Goal: Task Accomplishment & Management: Use online tool/utility

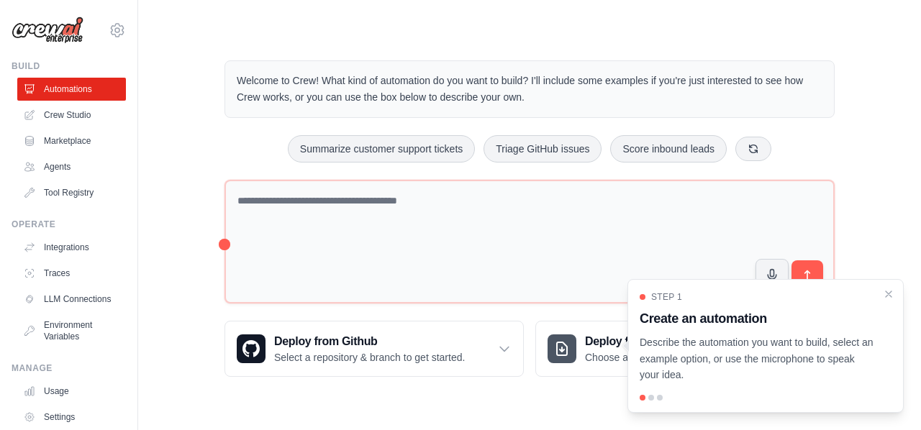
click at [207, 158] on div "Welcome to Crew! What kind of automation do you want to build? I'll include som…" at bounding box center [529, 218] width 645 height 363
click at [93, 113] on link "Crew Studio" at bounding box center [73, 115] width 109 height 23
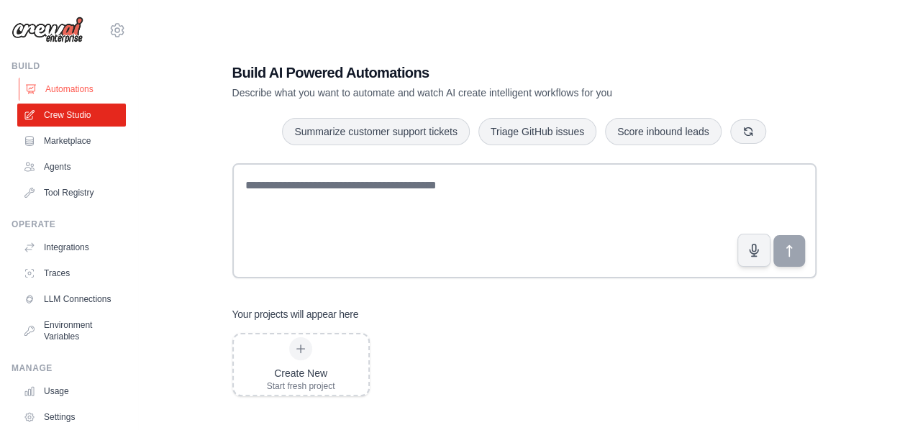
click at [64, 78] on link "Automations" at bounding box center [73, 89] width 109 height 23
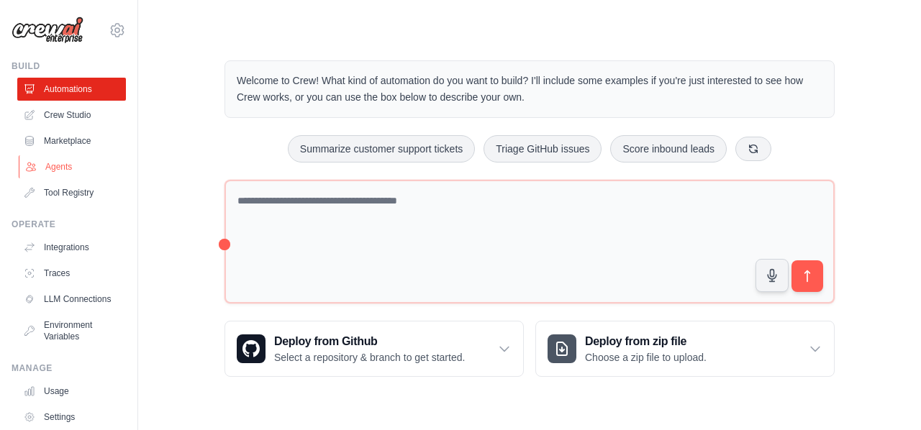
click at [47, 168] on link "Agents" at bounding box center [73, 166] width 109 height 23
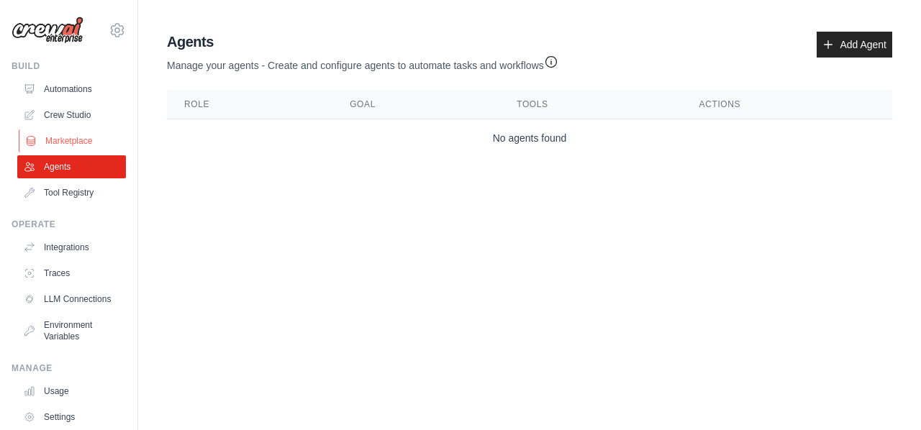
click at [83, 140] on link "Marketplace" at bounding box center [73, 140] width 109 height 23
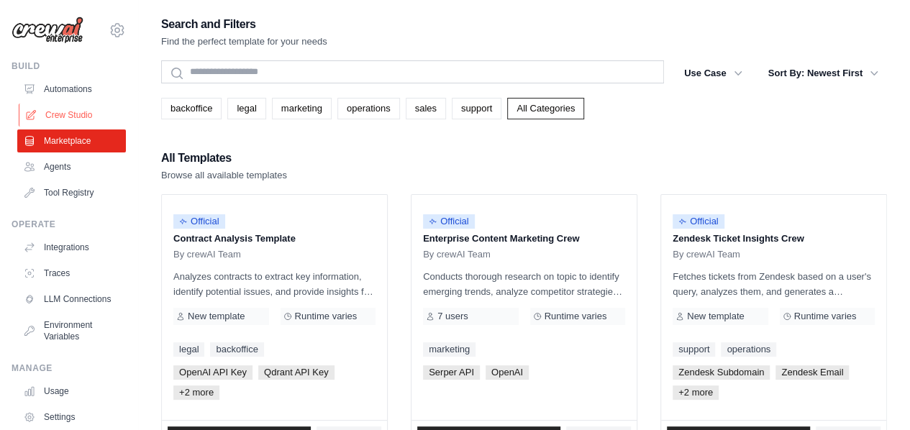
click at [88, 112] on link "Crew Studio" at bounding box center [73, 115] width 109 height 23
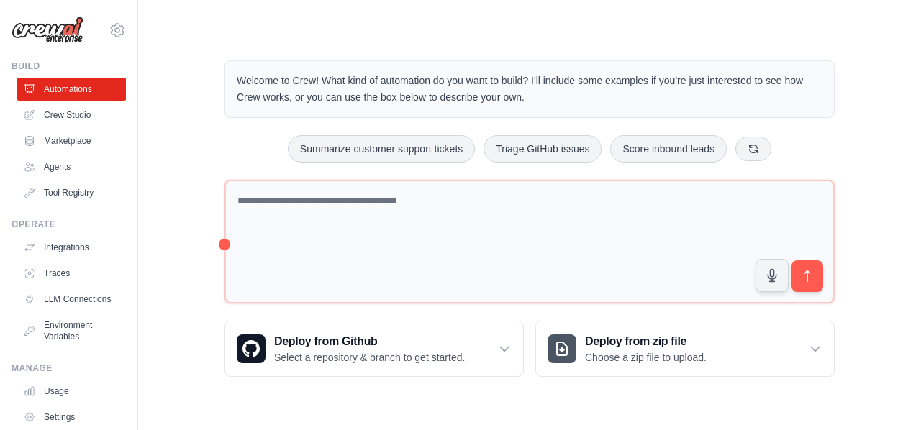
click at [362, 215] on textarea at bounding box center [529, 242] width 610 height 124
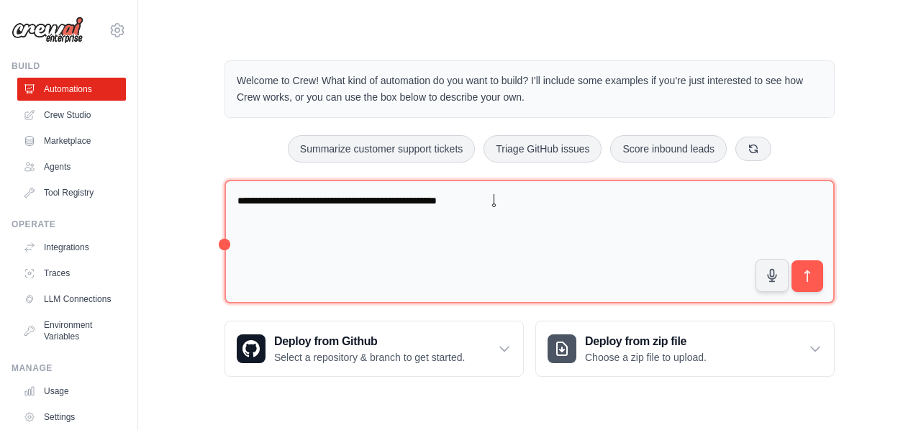
type textarea "**********"
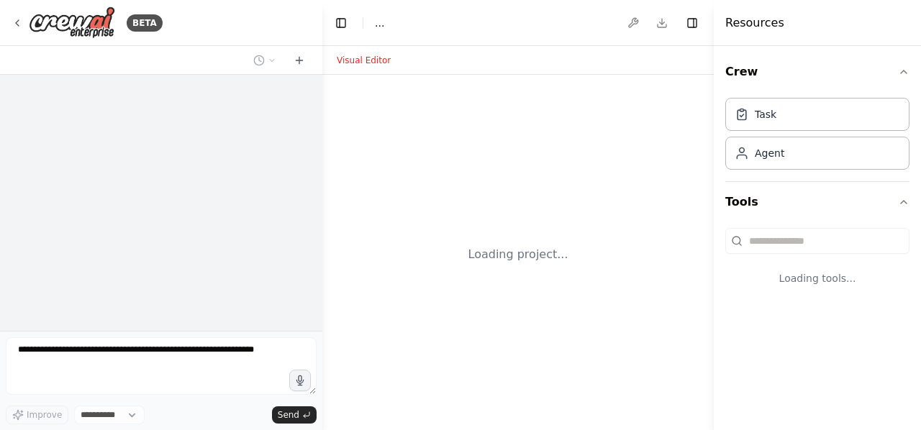
select select "****"
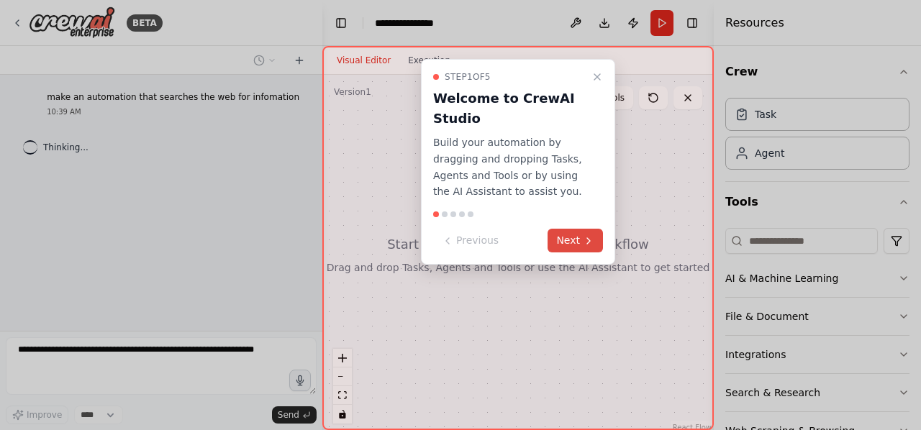
click at [581, 248] on button "Next" at bounding box center [574, 241] width 55 height 24
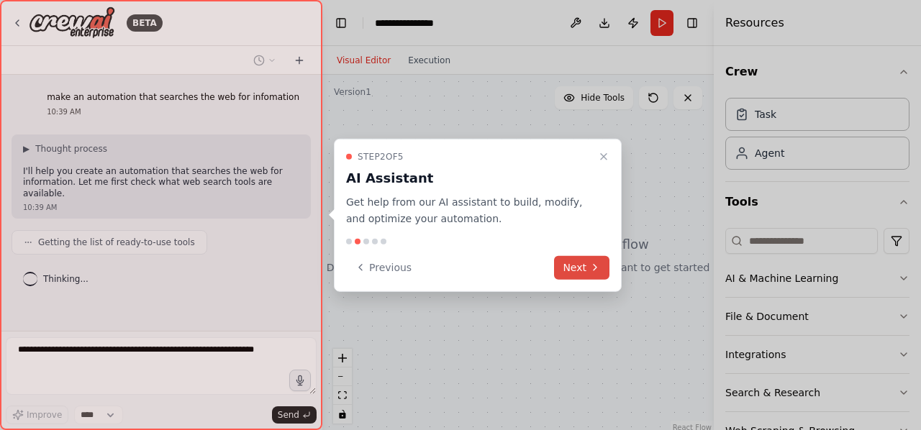
click at [581, 268] on button "Next" at bounding box center [581, 267] width 55 height 24
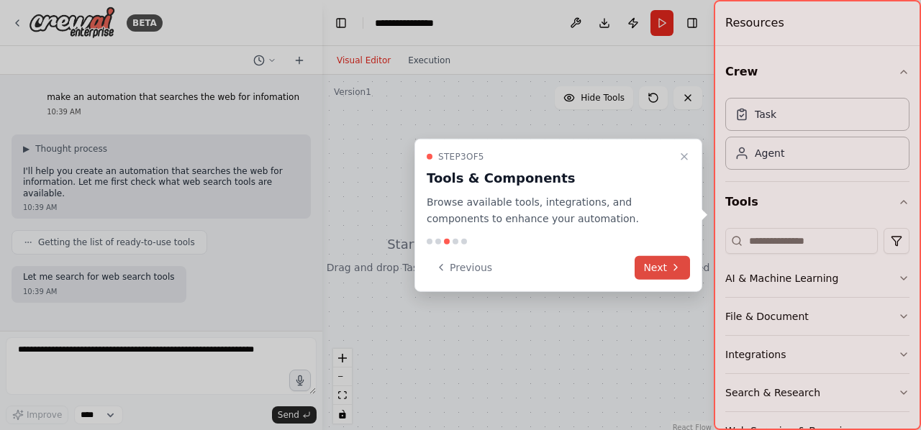
scroll to position [42, 0]
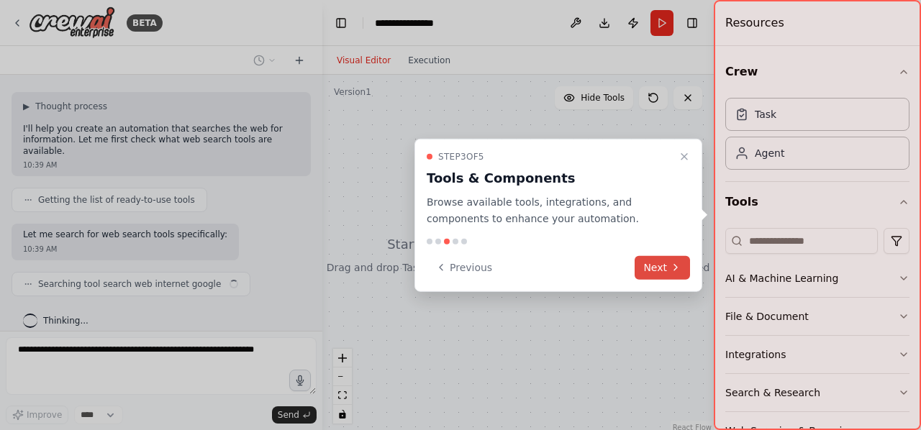
click at [653, 271] on button "Next" at bounding box center [662, 267] width 55 height 24
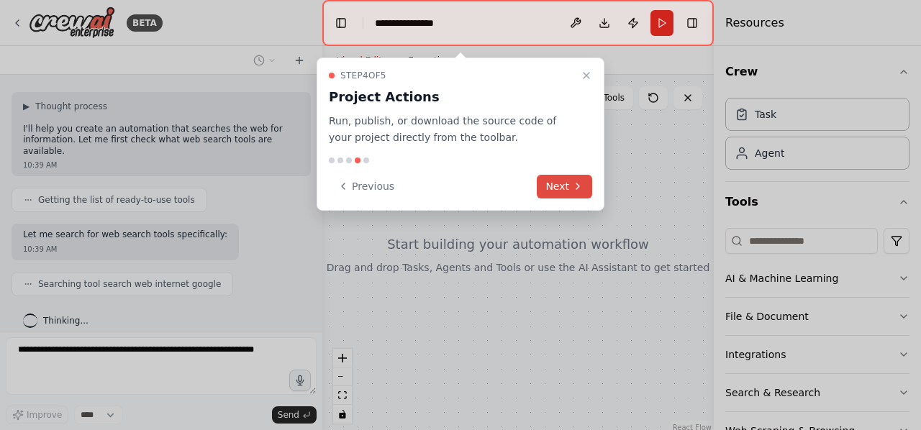
click at [576, 192] on button "Next" at bounding box center [564, 187] width 55 height 24
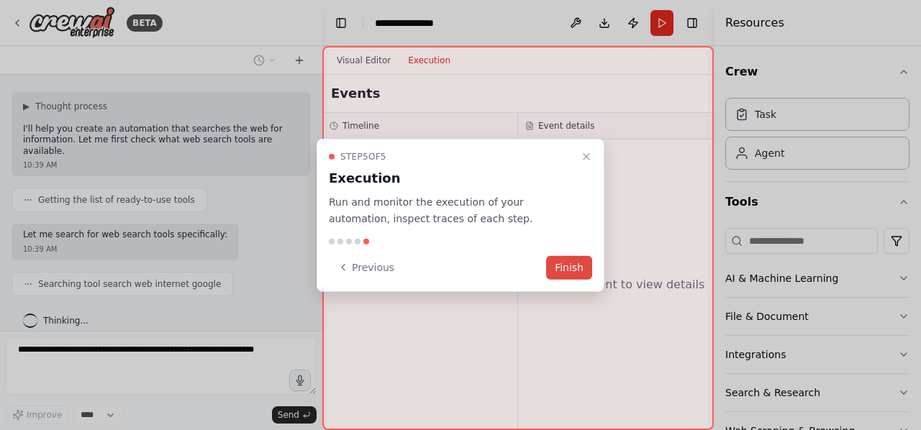
click at [560, 271] on button "Finish" at bounding box center [569, 267] width 46 height 24
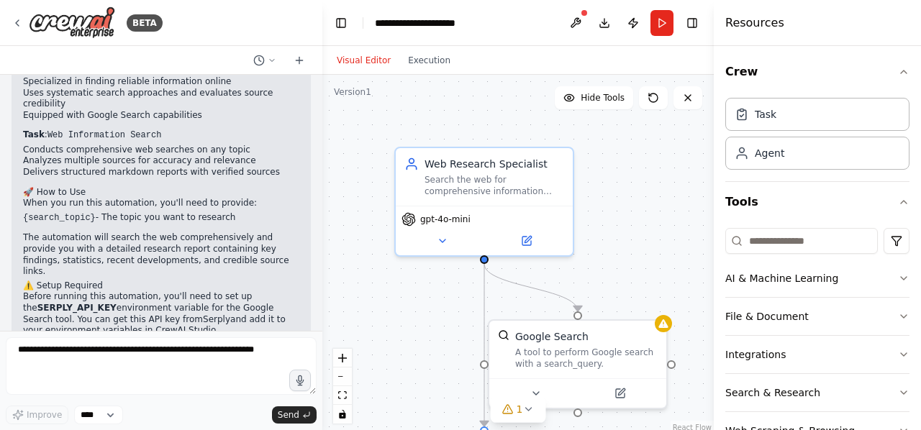
scroll to position [701, 0]
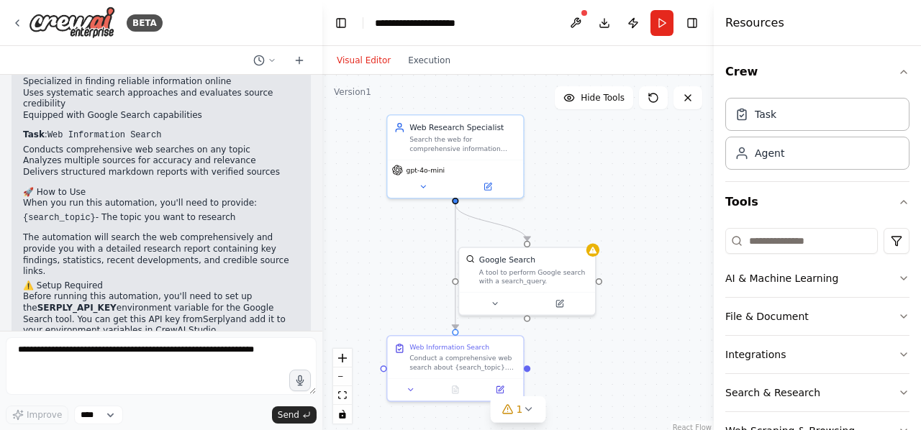
drag, startPoint x: 601, startPoint y: 246, endPoint x: 593, endPoint y: 190, distance: 56.8
click at [593, 190] on div ".deletable-edge-delete-btn { width: 20px; height: 20px; border: 0px solid #ffff…" at bounding box center [517, 255] width 391 height 360
click at [381, 4] on header "**********" at bounding box center [517, 23] width 391 height 46
click at [672, 27] on button "Run" at bounding box center [661, 23] width 23 height 26
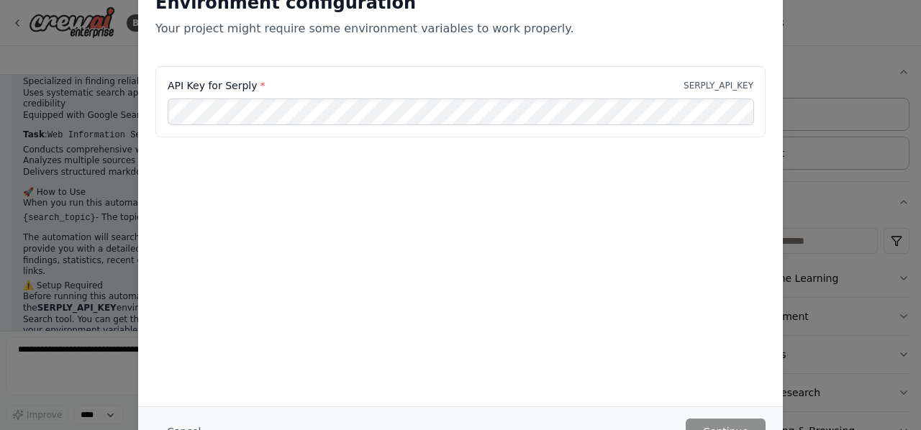
click at [581, 91] on div "API Key for Serply * SERPLY_API_KEY" at bounding box center [461, 85] width 586 height 14
click at [852, 133] on div "Environment configuration Your project might require some environment variables…" at bounding box center [460, 215] width 921 height 430
click at [64, 27] on div "Environment configuration Your project might require some environment variables…" at bounding box center [460, 215] width 921 height 430
